Goal: Task Accomplishment & Management: Complete application form

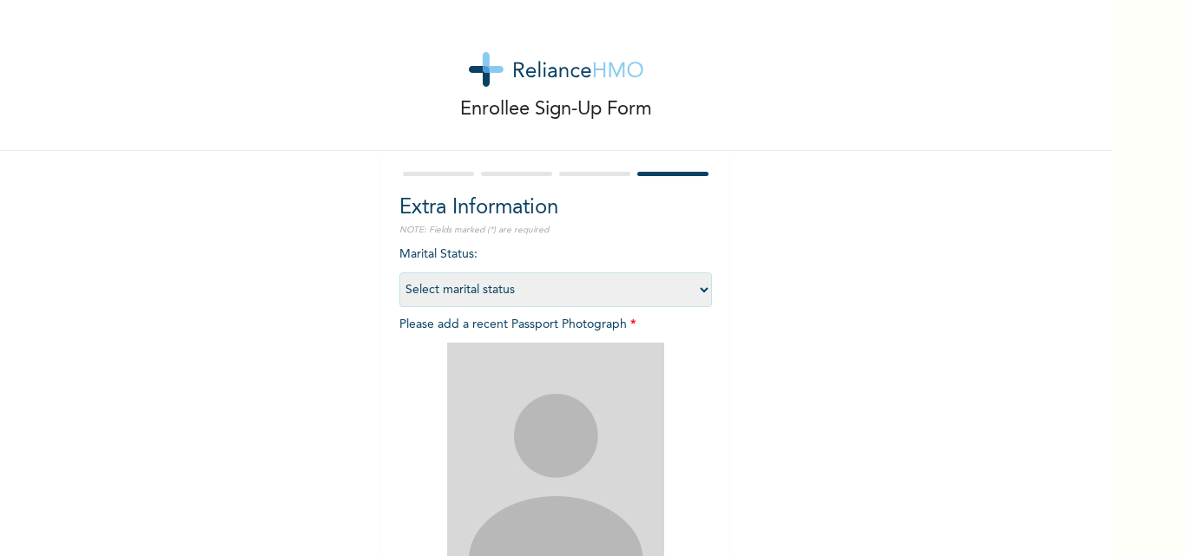
scroll to position [204, 0]
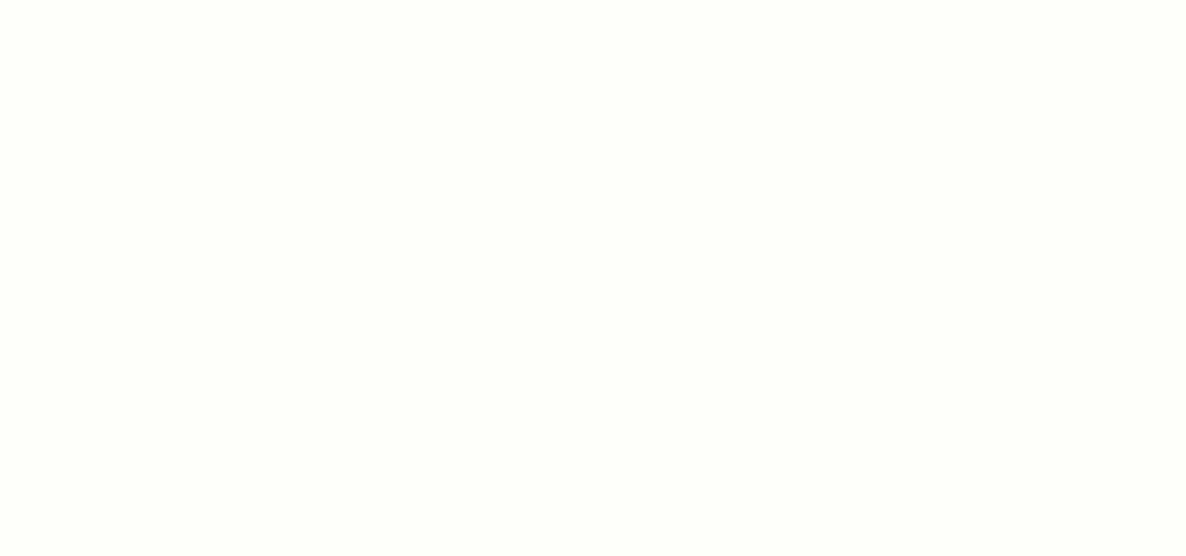
click at [696, 135] on div at bounding box center [593, 278] width 1186 height 556
